Goal: Information Seeking & Learning: Learn about a topic

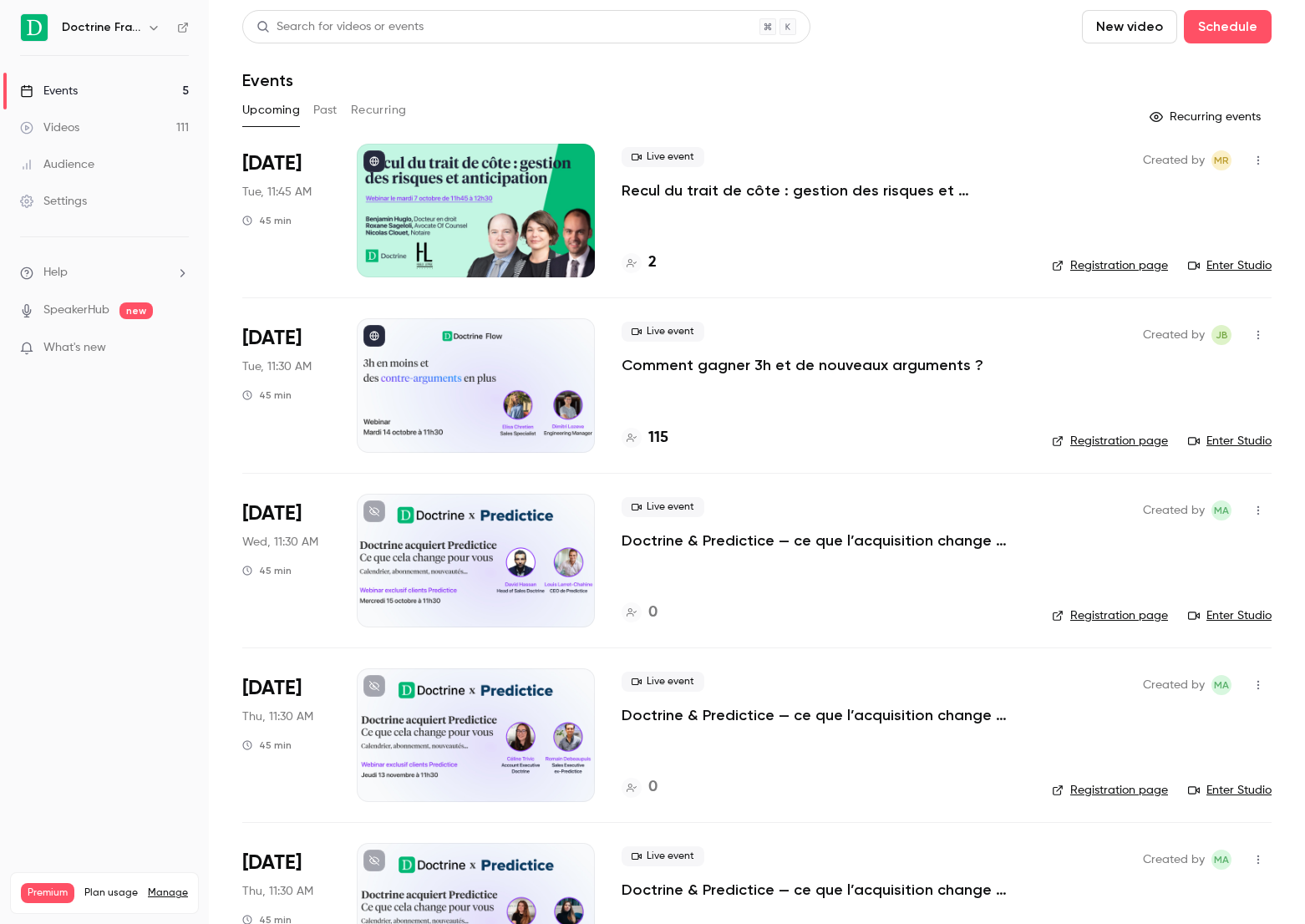
click at [714, 374] on p "Comment gagner 3h et de nouveaux arguments ?" at bounding box center [802, 365] width 361 height 20
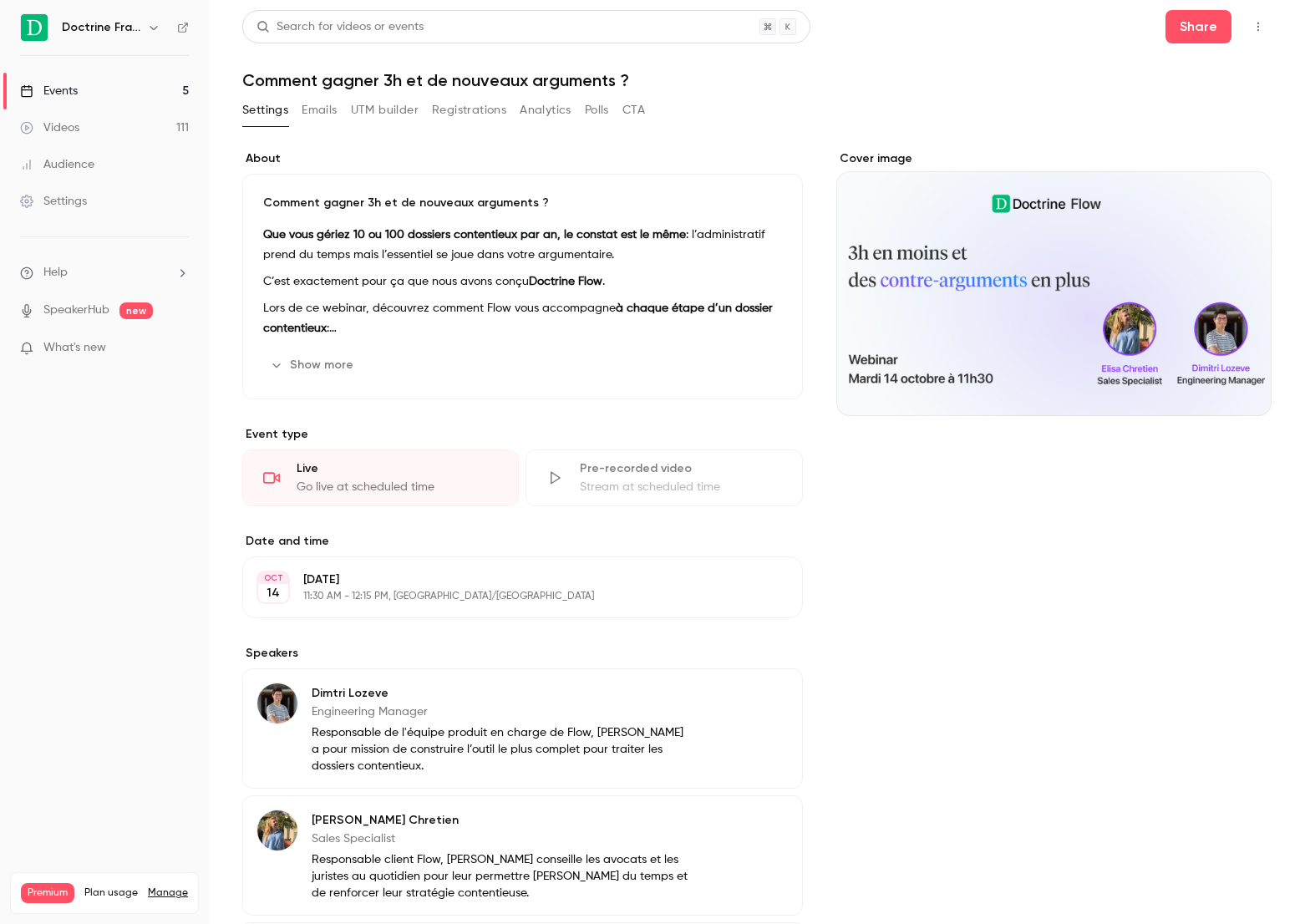
click at [476, 113] on button "Registrations" at bounding box center [468, 111] width 75 height 27
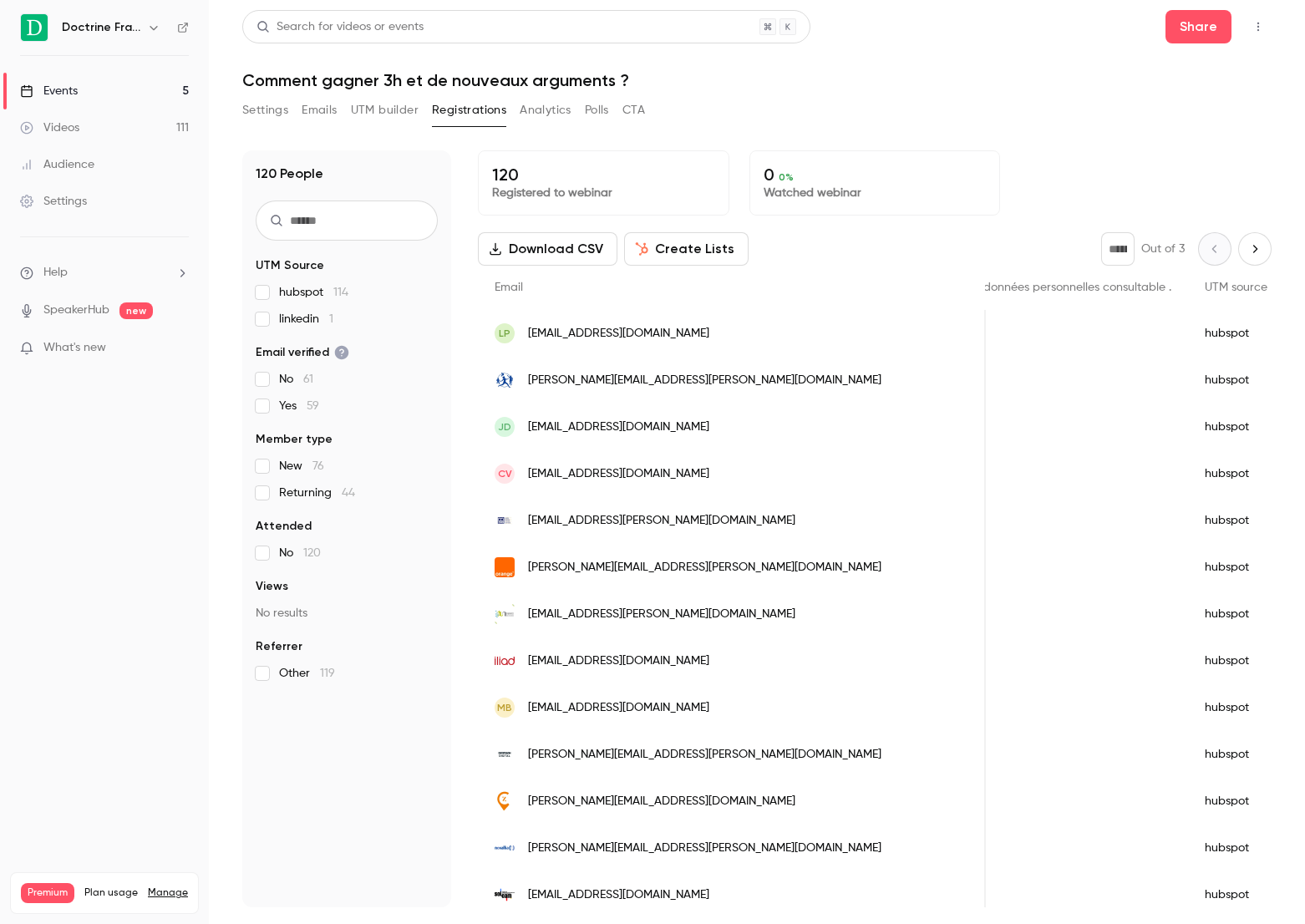
click at [157, 91] on link "Events 5" at bounding box center [104, 91] width 209 height 37
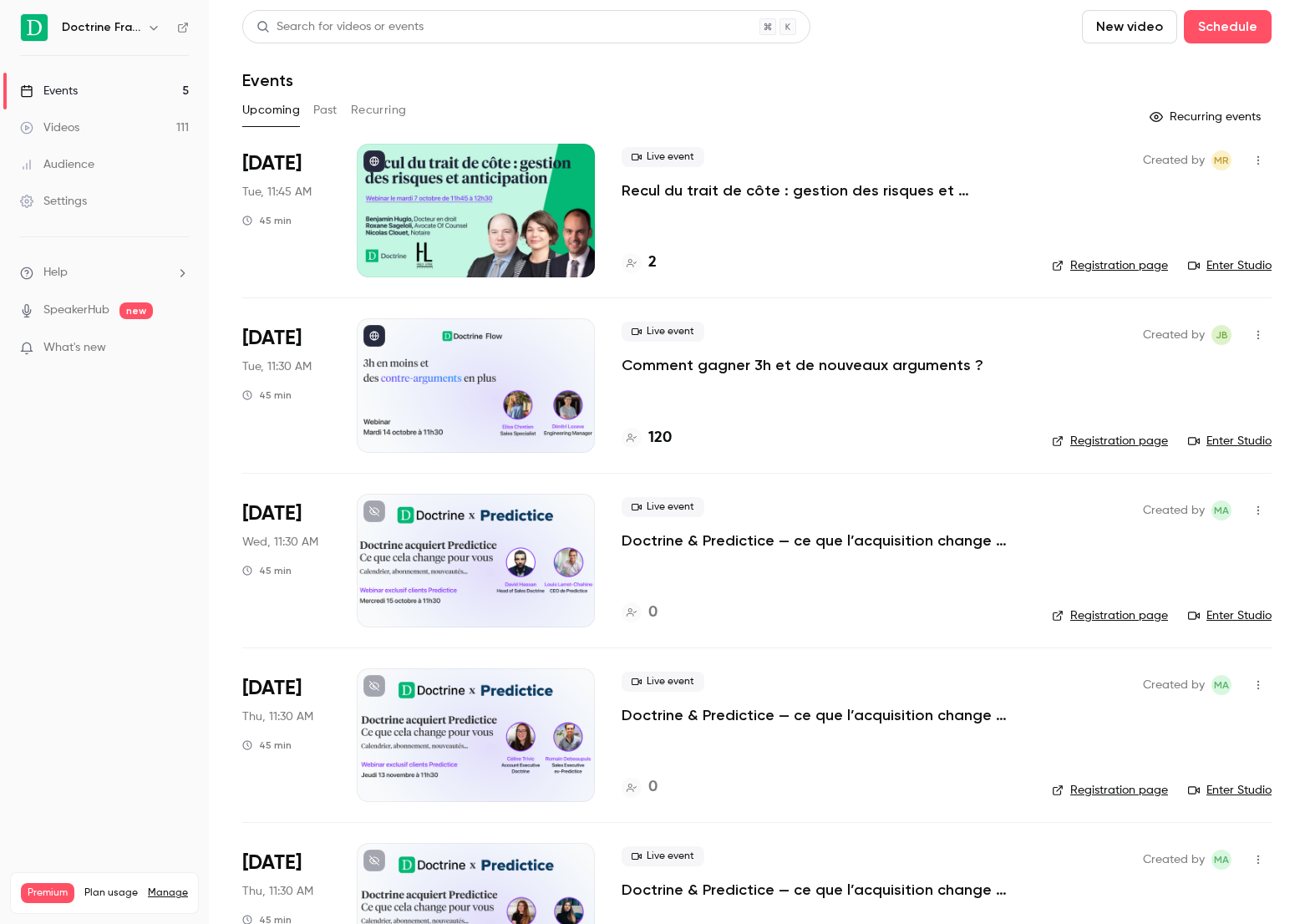
scroll to position [83, 0]
click at [844, 369] on p "Comment gagner 3h et de nouveaux arguments ?" at bounding box center [802, 365] width 361 height 20
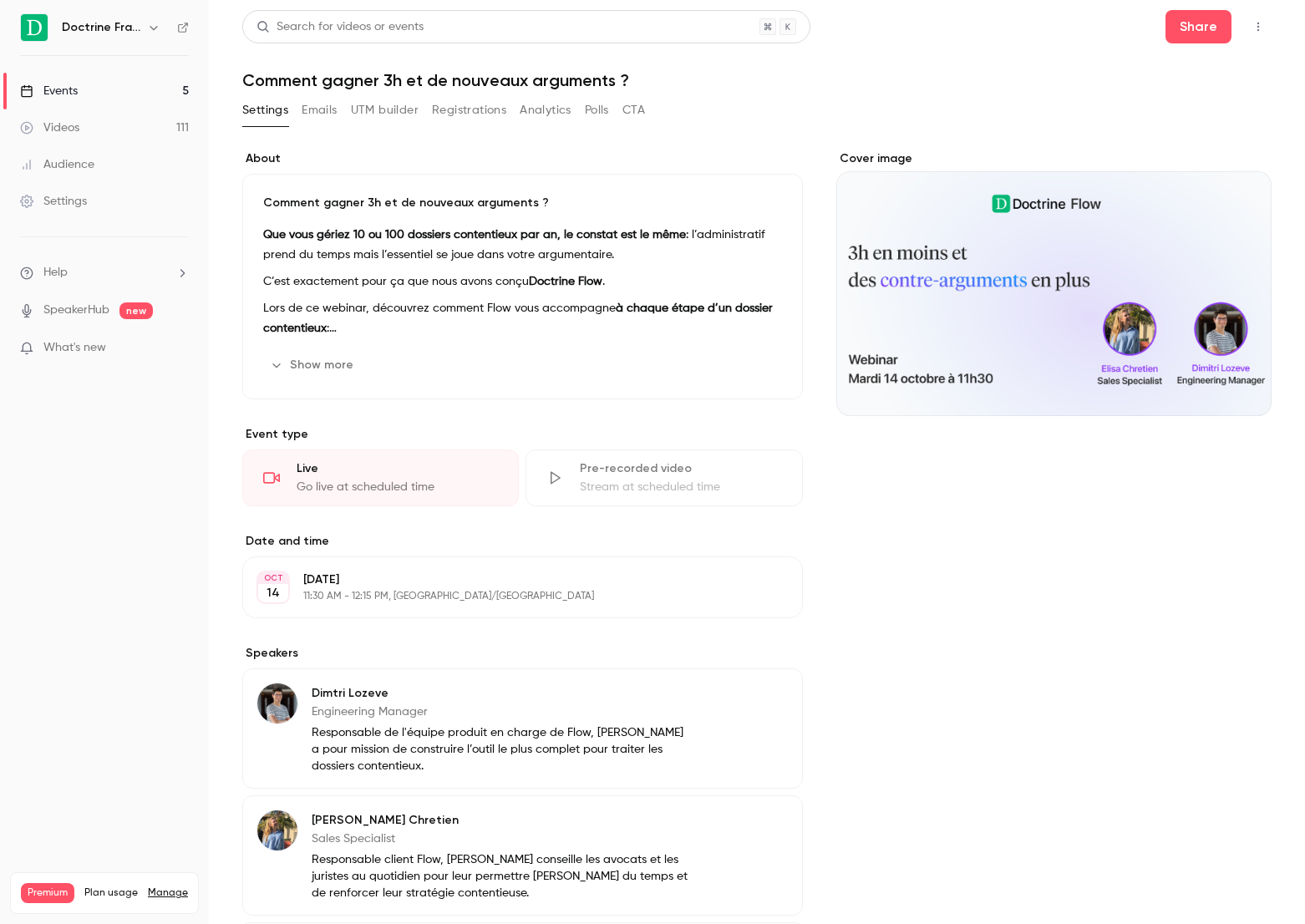
click at [486, 118] on button "Registrations" at bounding box center [468, 111] width 75 height 27
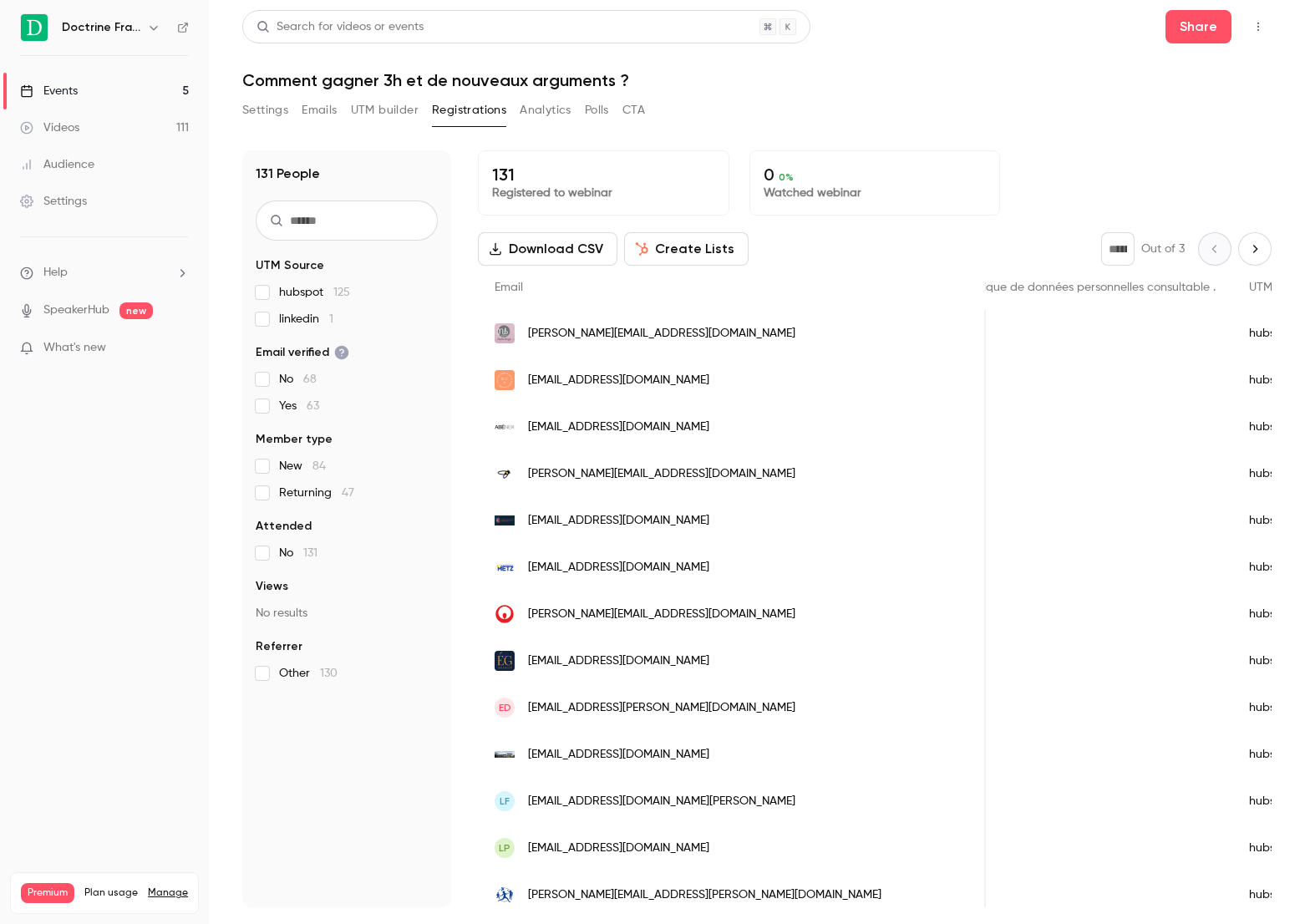
scroll to position [0, 2474]
click at [354, 35] on div "Search for videos or events" at bounding box center [340, 27] width 167 height 18
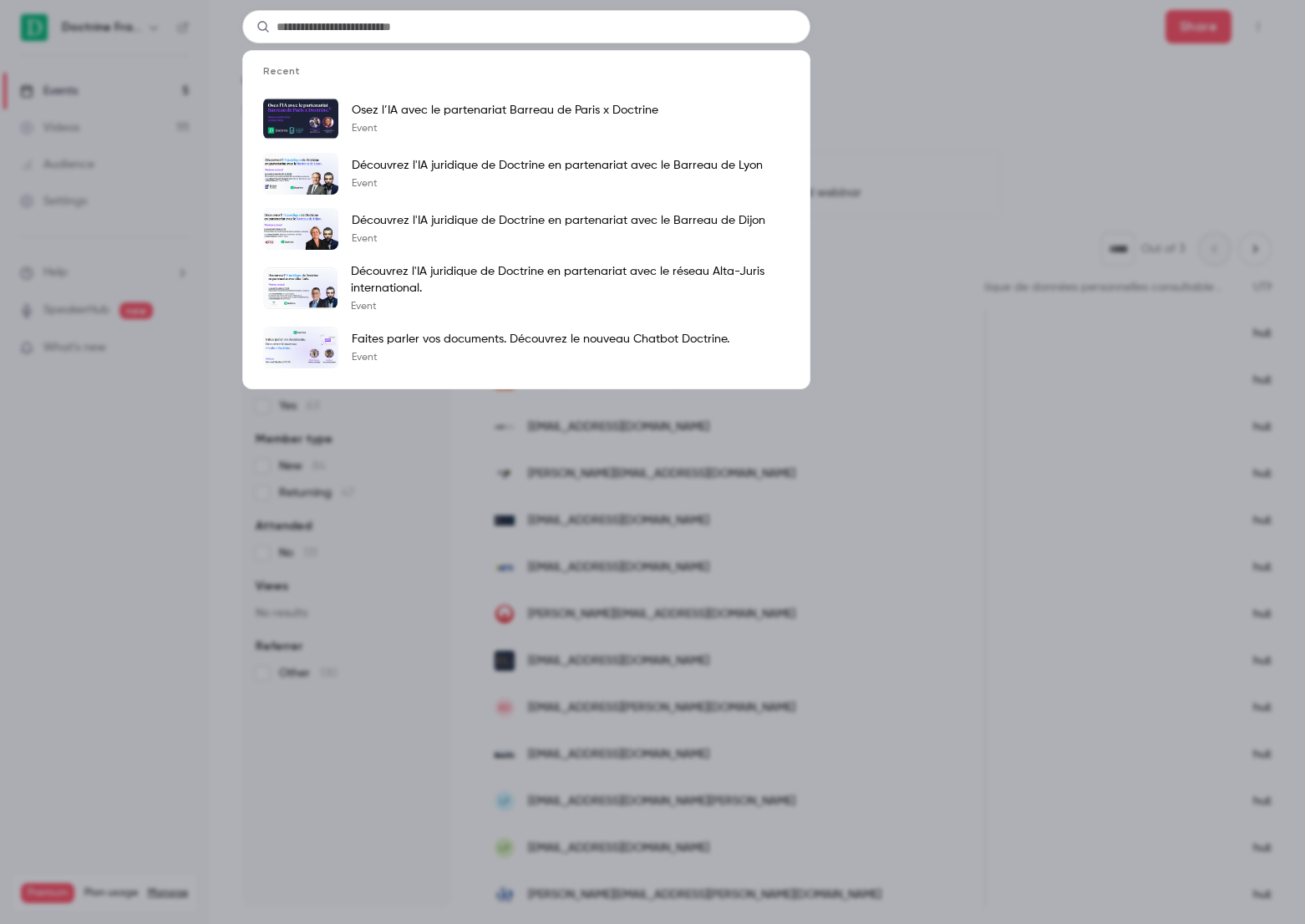
click at [198, 94] on div "Recent Osez l’IA avec le partenariat Barreau de Paris x Doctrine Event Découvre…" at bounding box center [652, 462] width 1305 height 924
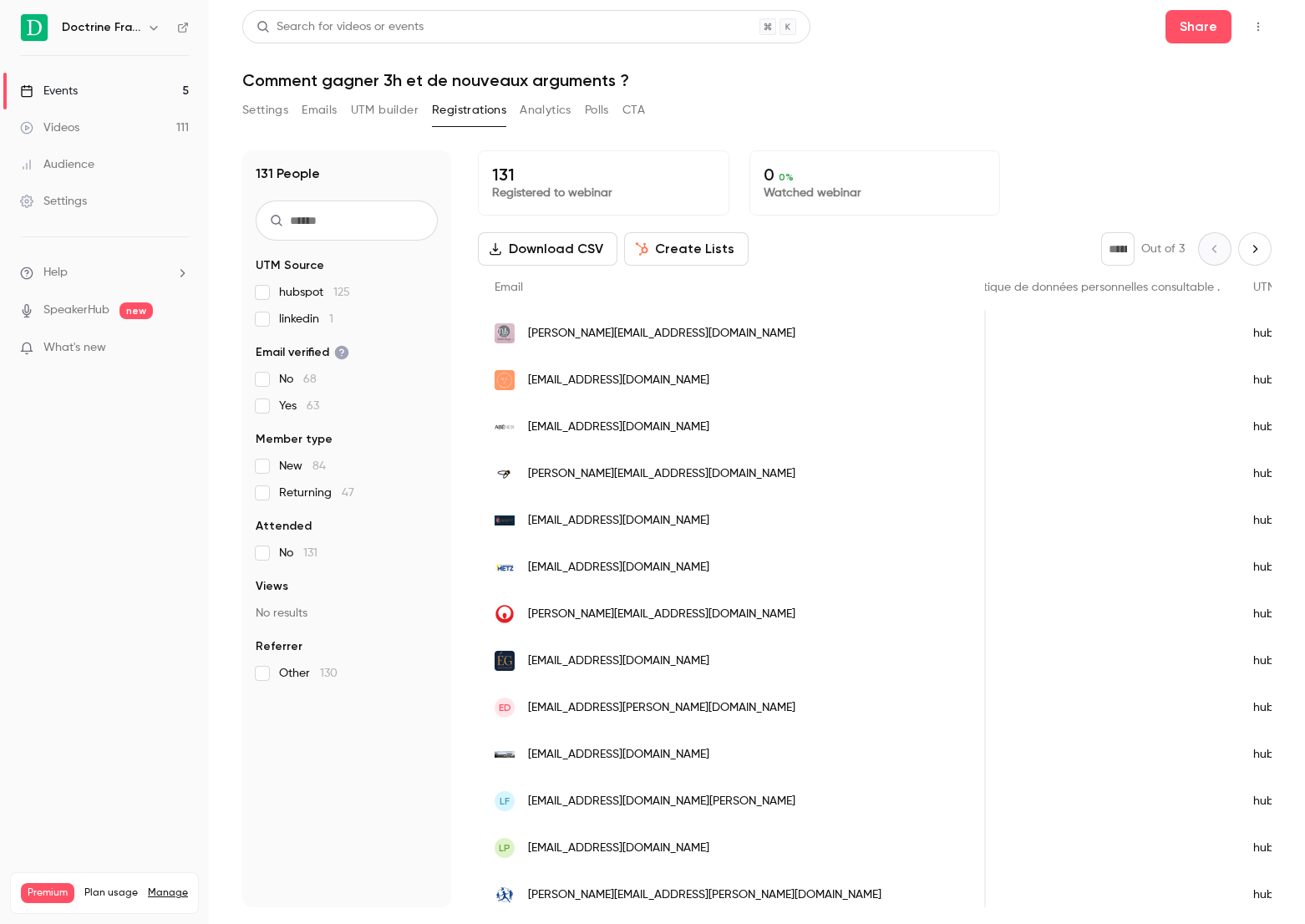
click at [167, 94] on link "Events 5" at bounding box center [104, 91] width 209 height 37
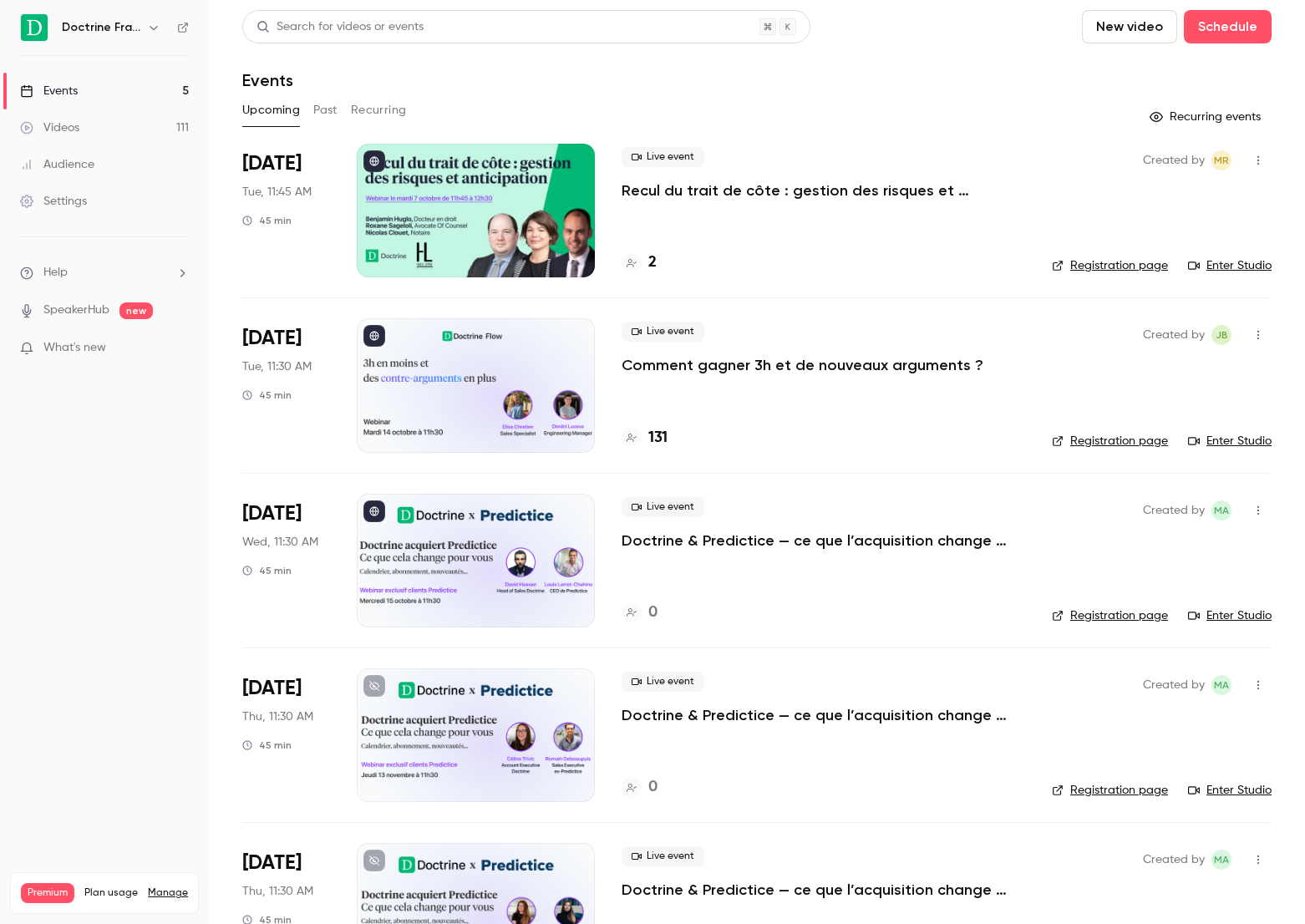
click at [314, 114] on button "Past" at bounding box center [325, 111] width 24 height 27
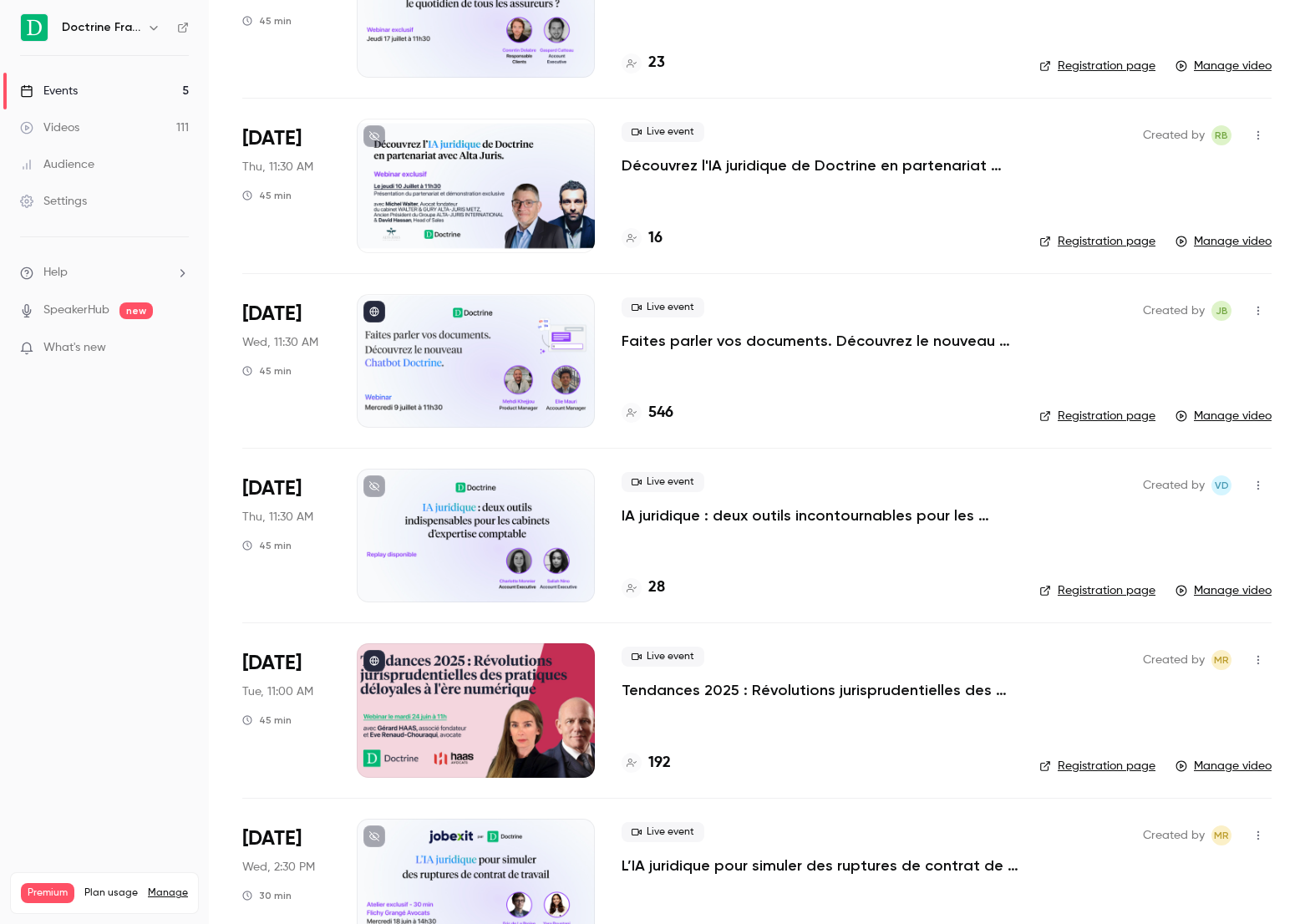
scroll to position [707, 0]
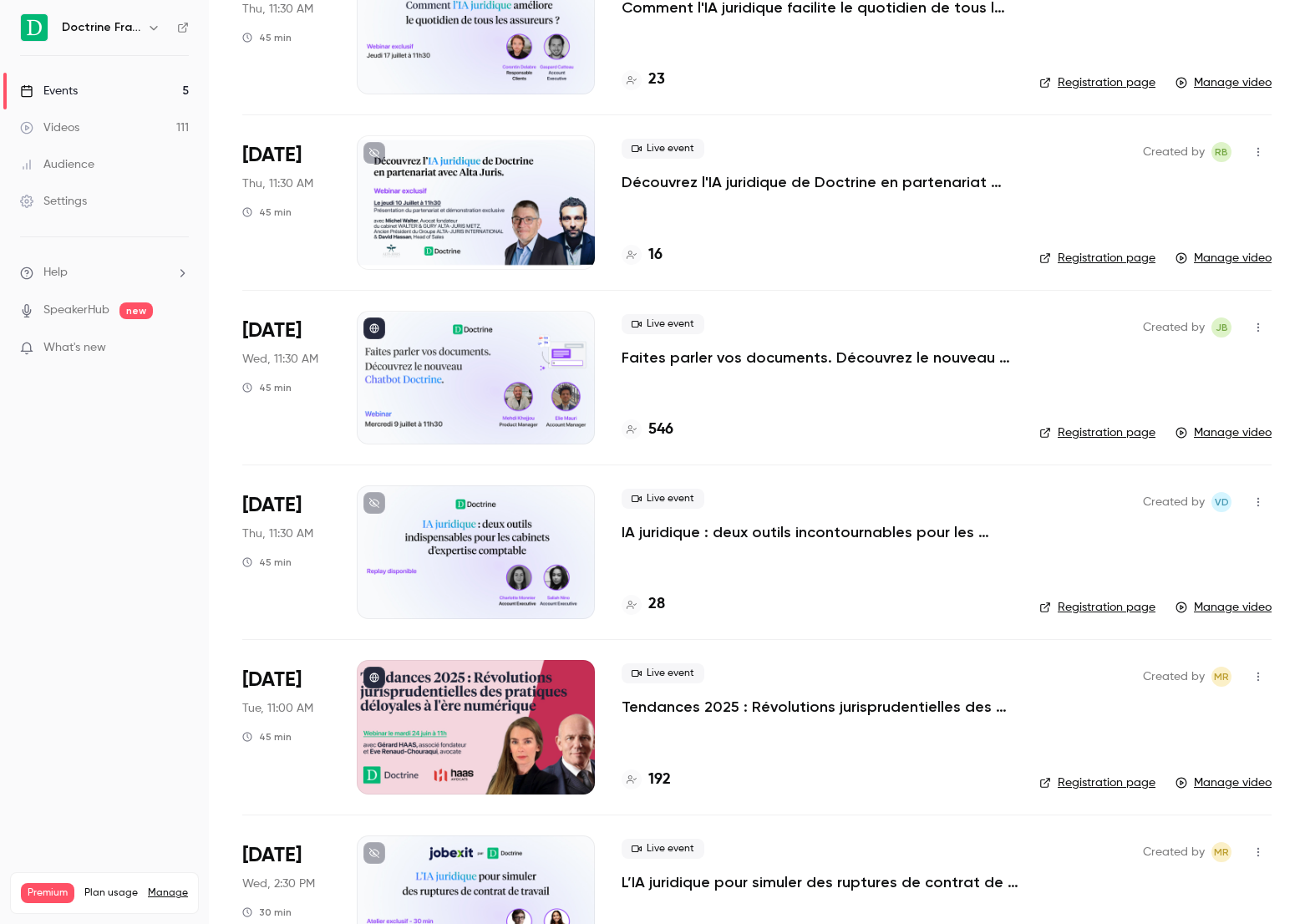
click at [636, 351] on p "Faites parler vos documents. Découvrez le nouveau Chatbot Doctrine." at bounding box center [816, 358] width 391 height 20
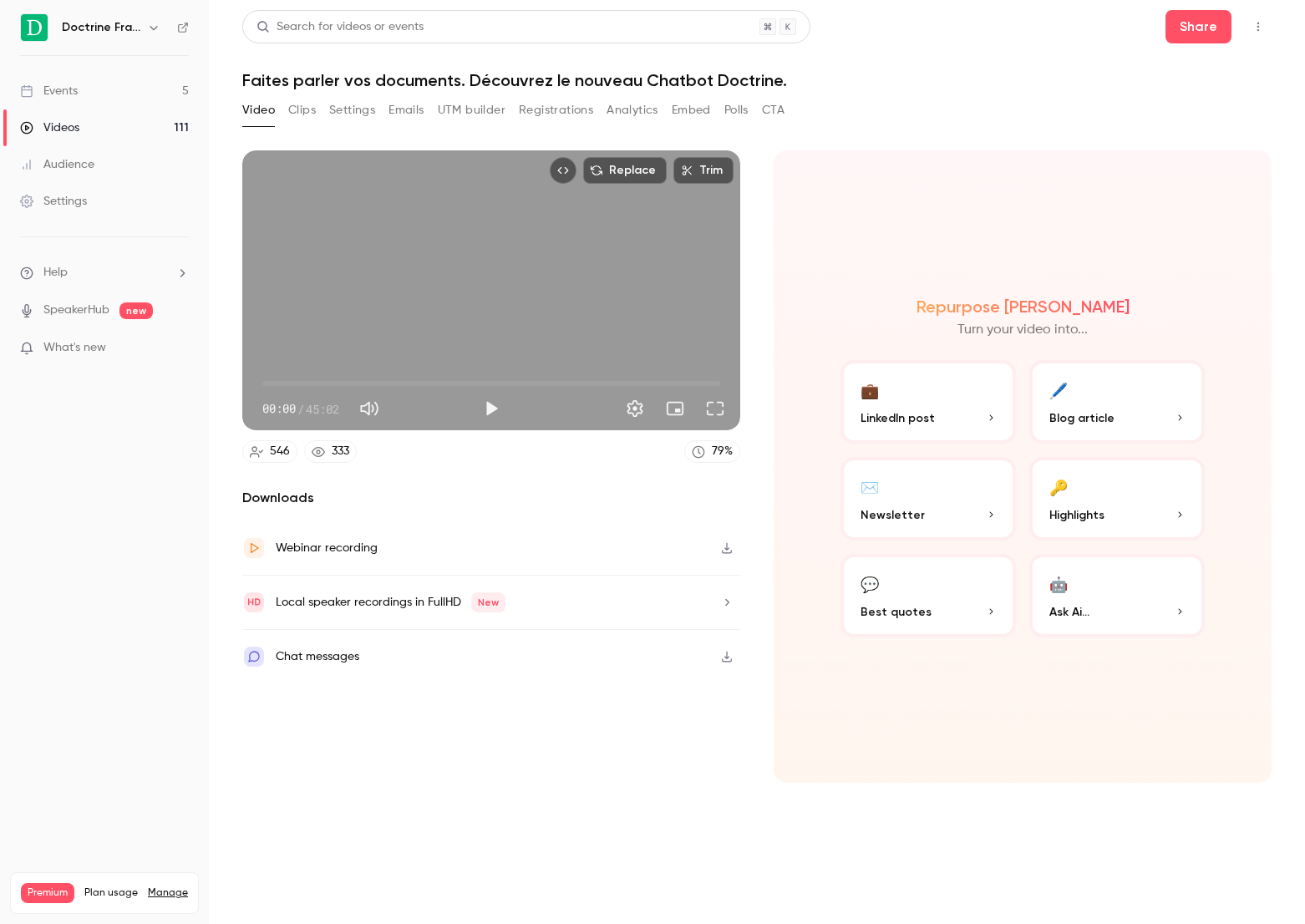
click at [534, 113] on button "Registrations" at bounding box center [555, 111] width 75 height 27
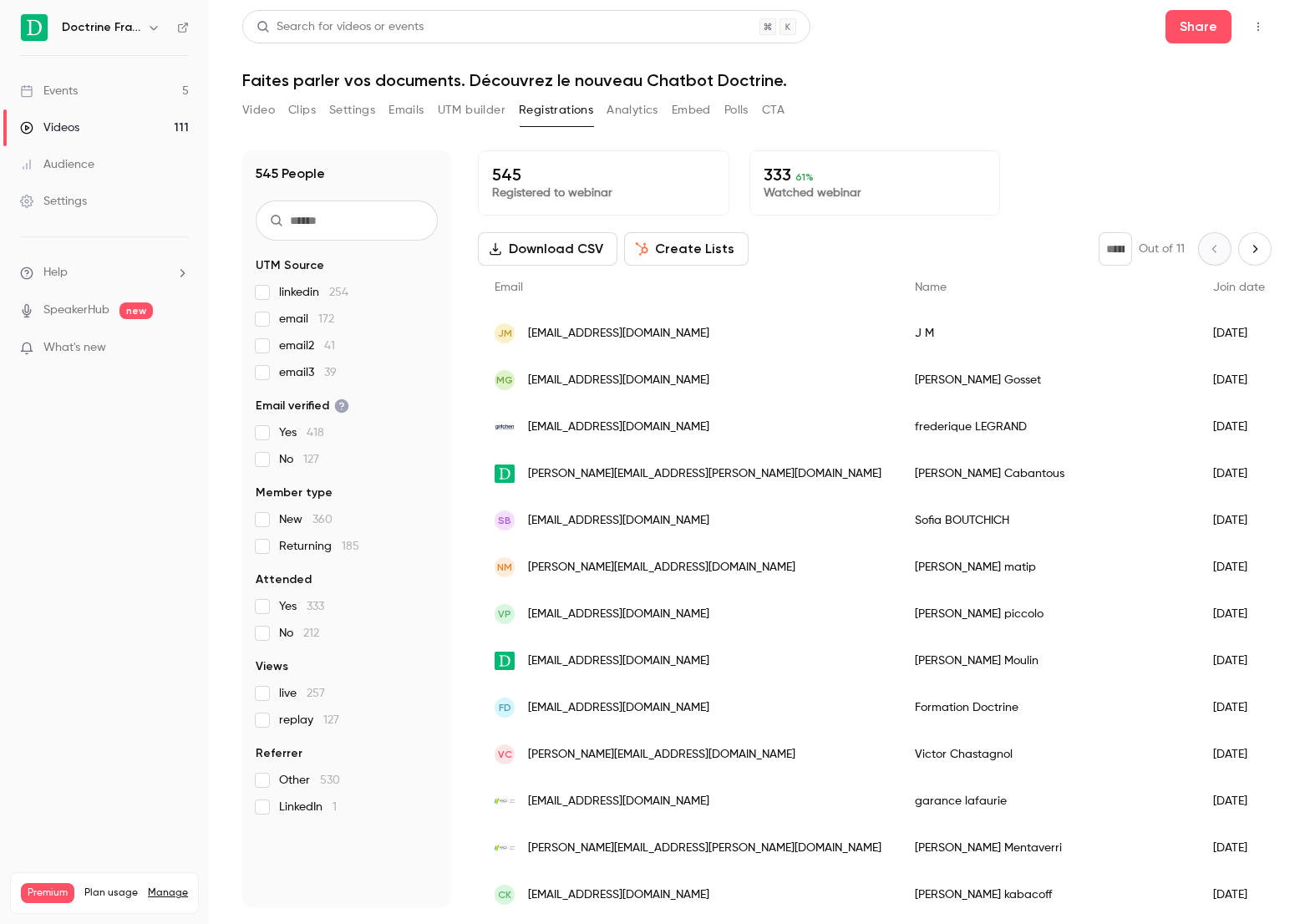
click at [178, 89] on link "Events 5" at bounding box center [104, 91] width 209 height 37
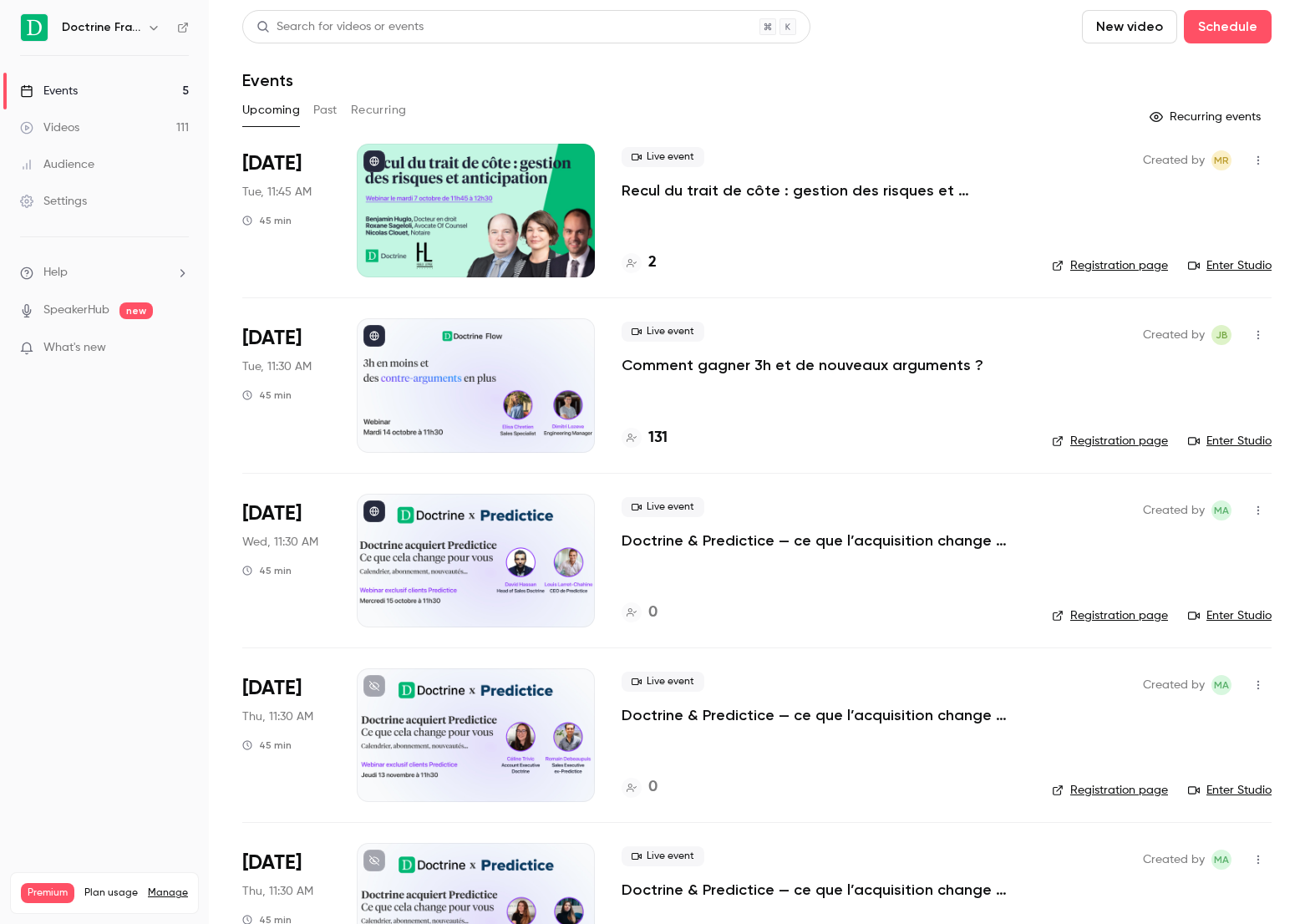
scroll to position [83, 0]
